Goal: Task Accomplishment & Management: Manage account settings

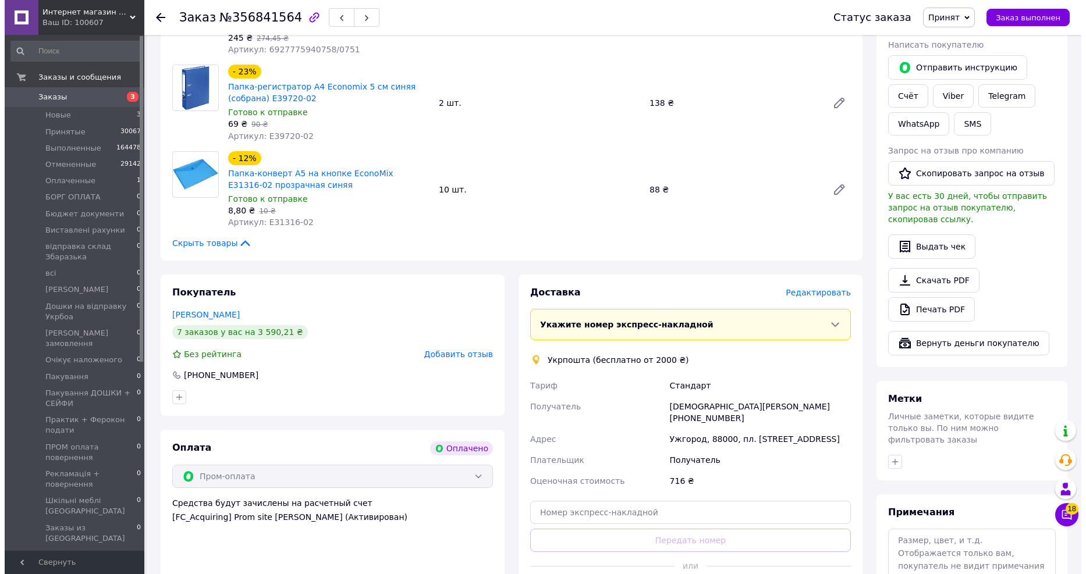
scroll to position [323, 0]
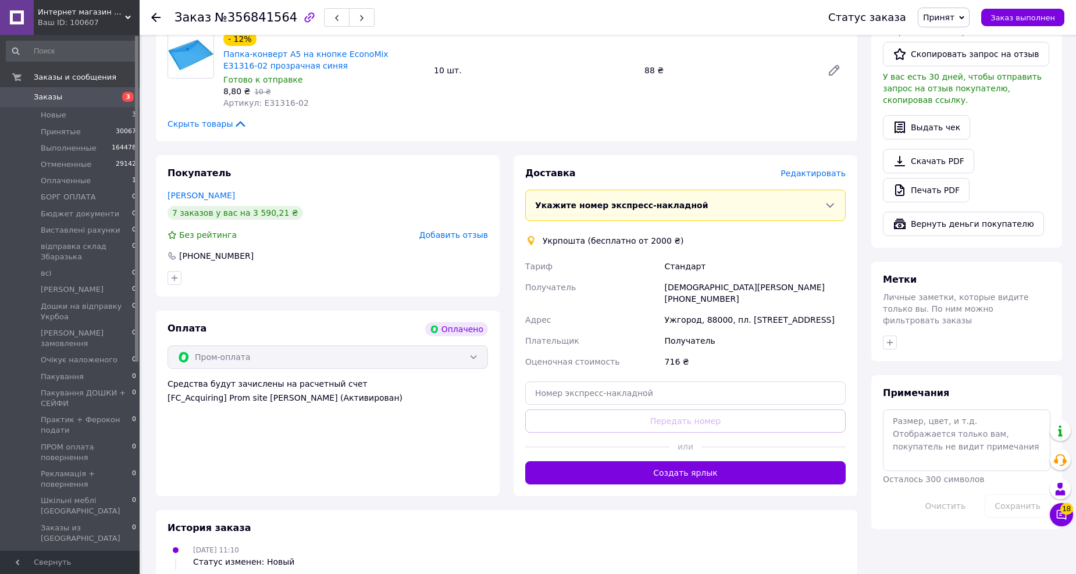
click at [820, 163] on div "Доставка Редактировать Укажите номер экспресс-накладной Обязательно введите ном…" at bounding box center [686, 325] width 344 height 341
click at [817, 170] on span "Редактировать" at bounding box center [813, 173] width 65 height 9
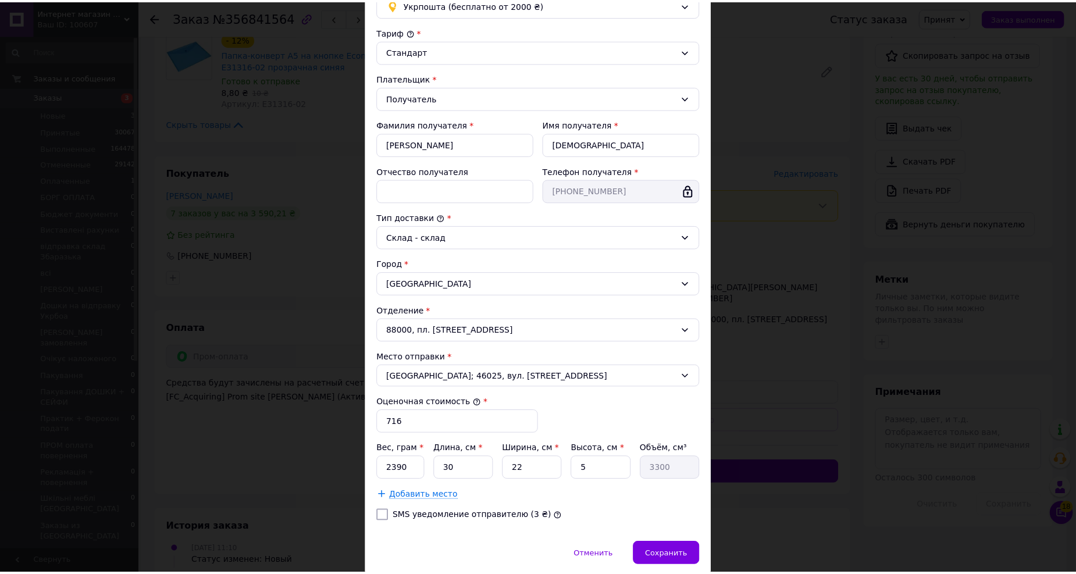
scroll to position [154, 0]
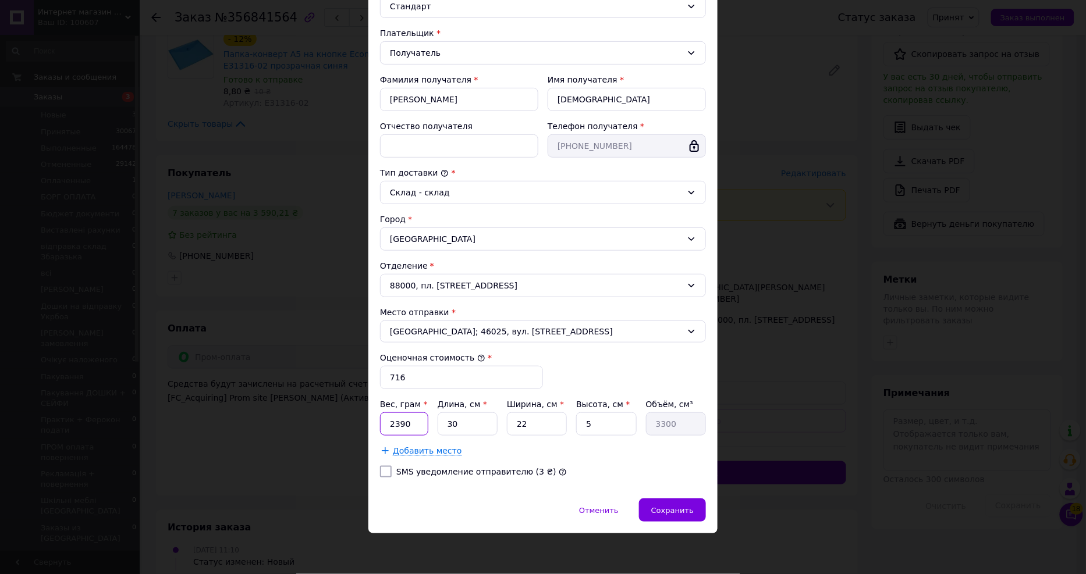
drag, startPoint x: 414, startPoint y: 427, endPoint x: 386, endPoint y: 417, distance: 29.8
click at [387, 417] on input "2390" at bounding box center [404, 423] width 48 height 23
type input "3000"
drag, startPoint x: 457, startPoint y: 431, endPoint x: 439, endPoint y: 421, distance: 20.3
click at [439, 421] on input "30" at bounding box center [467, 423] width 60 height 23
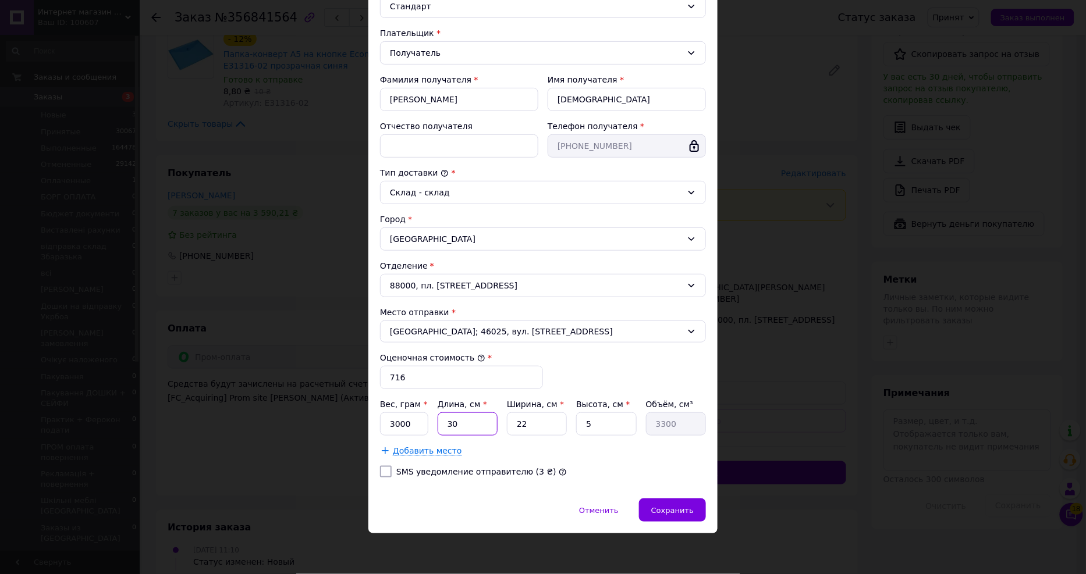
type input "3"
type input "330"
type input "32"
type input "3520"
type input "32"
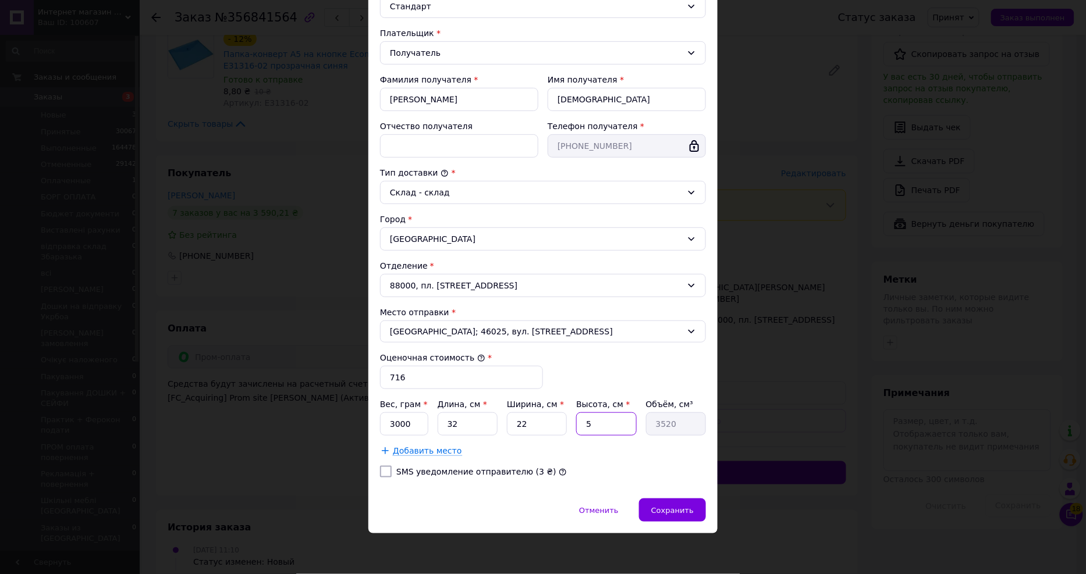
drag, startPoint x: 590, startPoint y: 425, endPoint x: 577, endPoint y: 420, distance: 14.2
click at [577, 420] on input "5" at bounding box center [606, 423] width 60 height 23
type input "1"
type input "704"
type input "12"
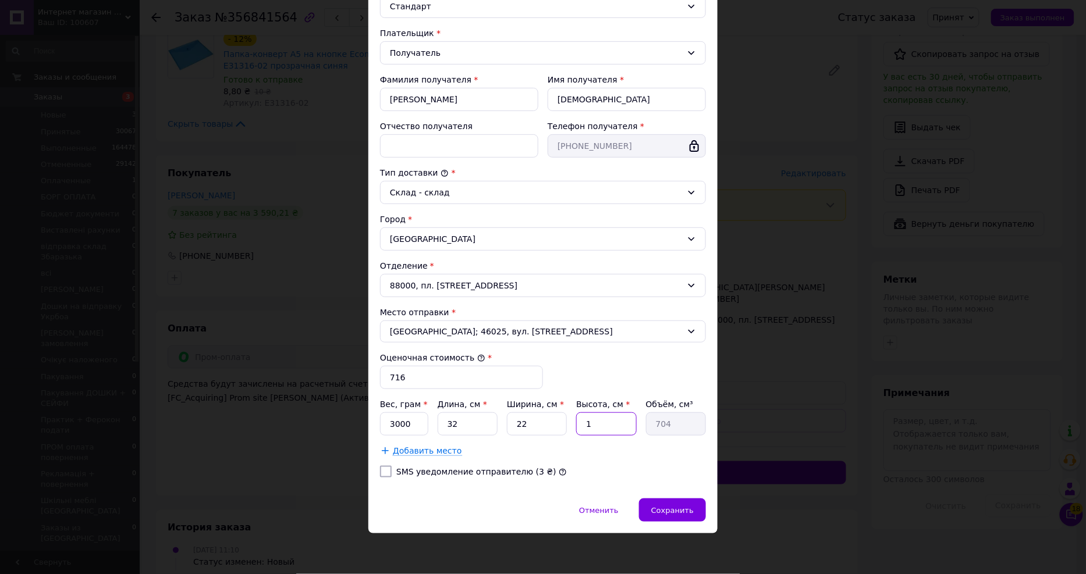
type input "8448"
type input "12"
click at [667, 512] on span "Сохранить" at bounding box center [672, 510] width 42 height 9
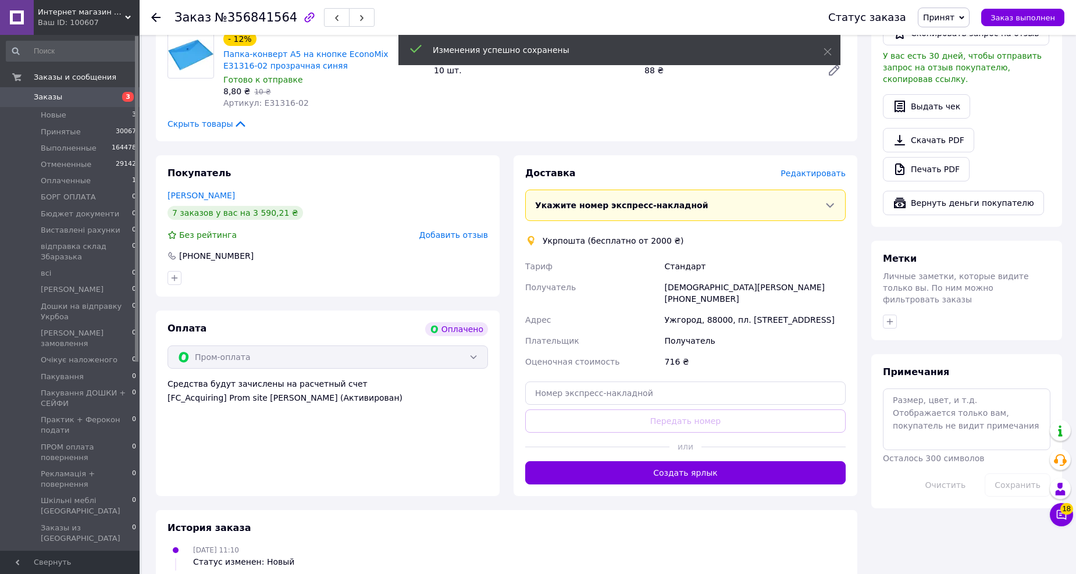
click at [647, 461] on button "Создать ярлык" at bounding box center [685, 472] width 321 height 23
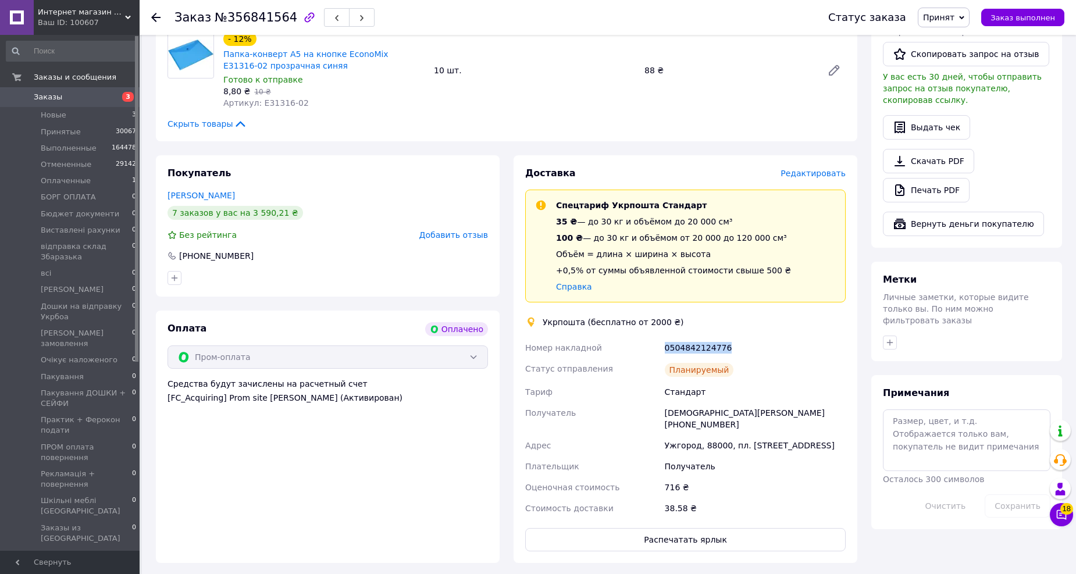
drag, startPoint x: 730, startPoint y: 346, endPoint x: 656, endPoint y: 353, distance: 74.2
click at [656, 353] on div "Номер накладной 0504842124776 Статус отправления Планируемый Тариф Стандарт Пол…" at bounding box center [685, 428] width 325 height 182
copy div "Номер накладной 0504842124776"
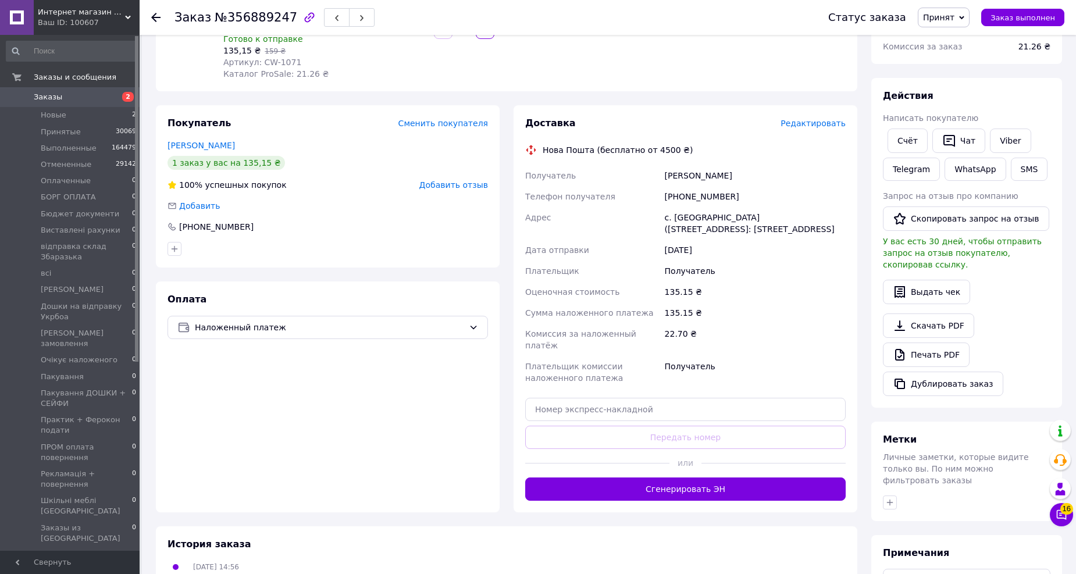
scroll to position [260, 0]
